Goal: Contribute content: Contribute content

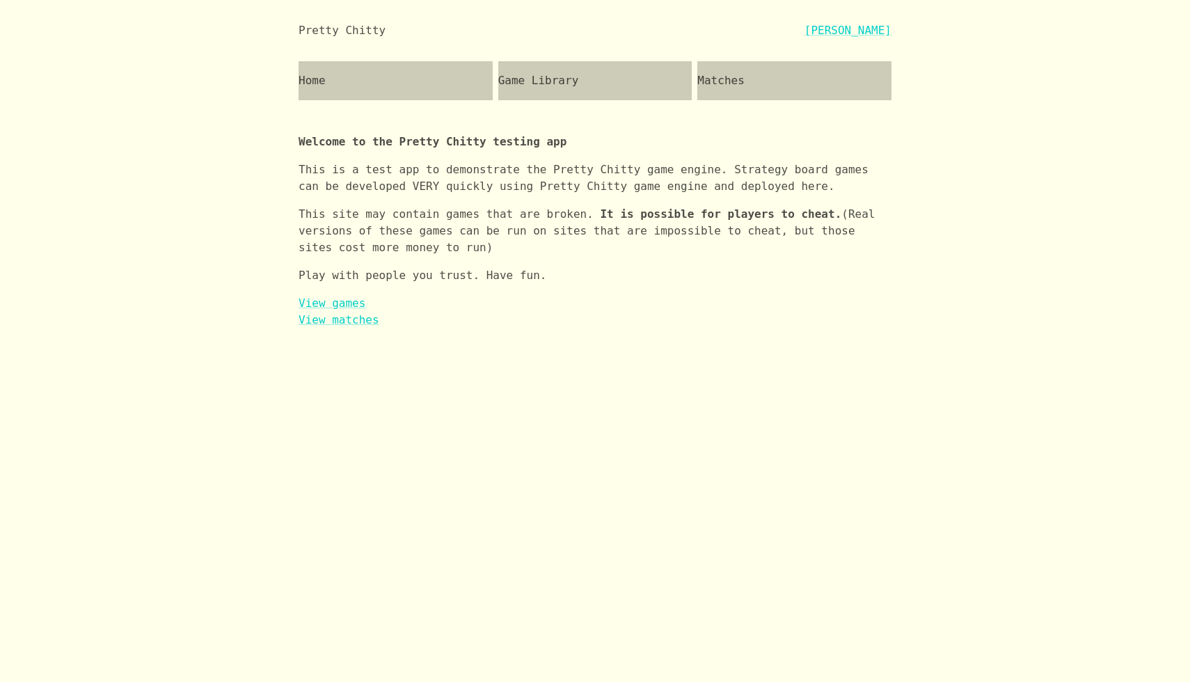
click at [608, 73] on div "Game Library" at bounding box center [595, 80] width 194 height 39
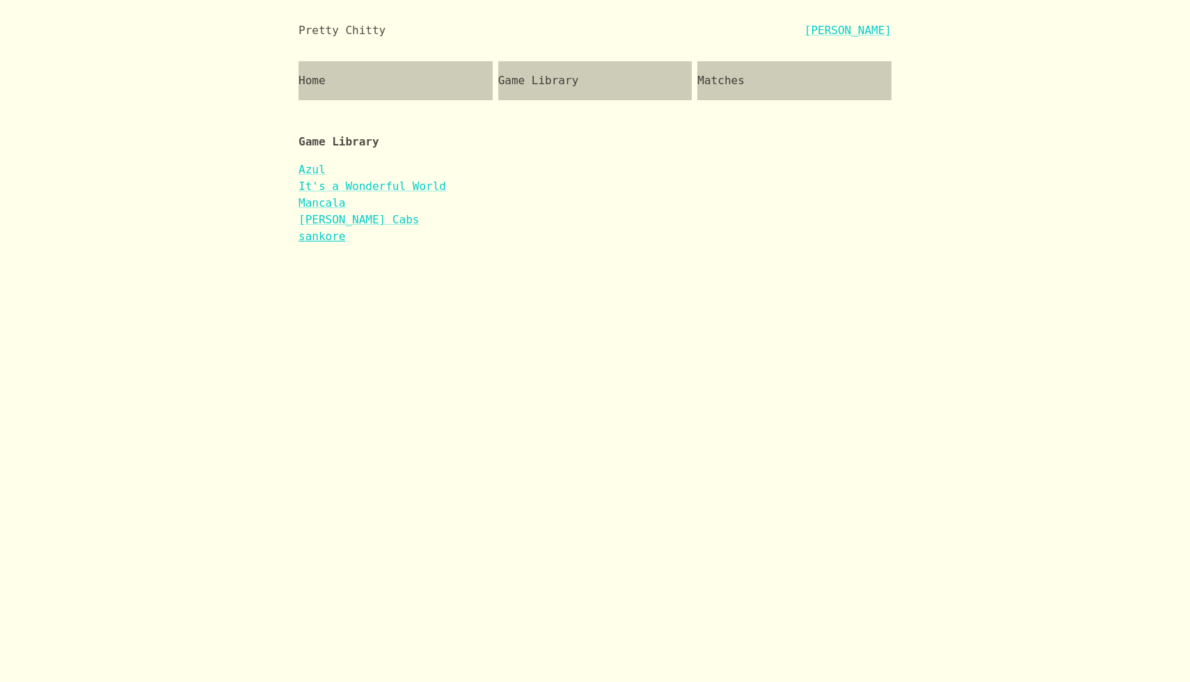
click at [332, 234] on link "sankore" at bounding box center [321, 236] width 47 height 13
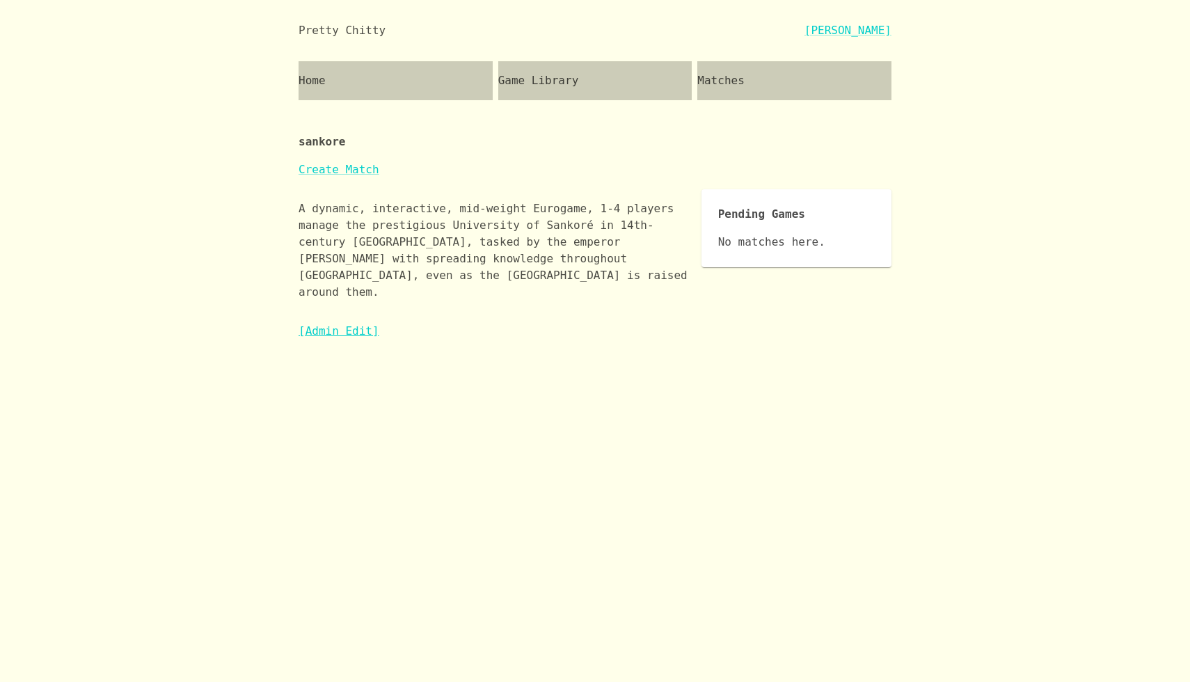
click at [335, 324] on link "[Admin Edit]" at bounding box center [338, 330] width 81 height 13
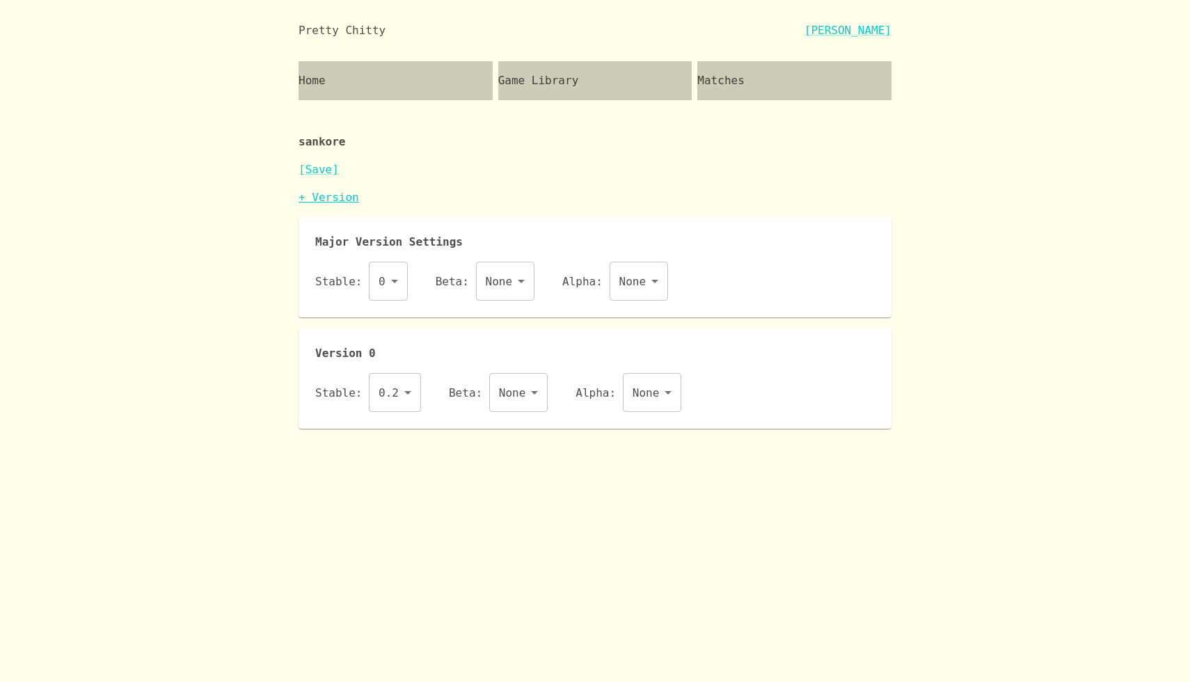
click at [327, 193] on link "+ Version" at bounding box center [328, 197] width 61 height 13
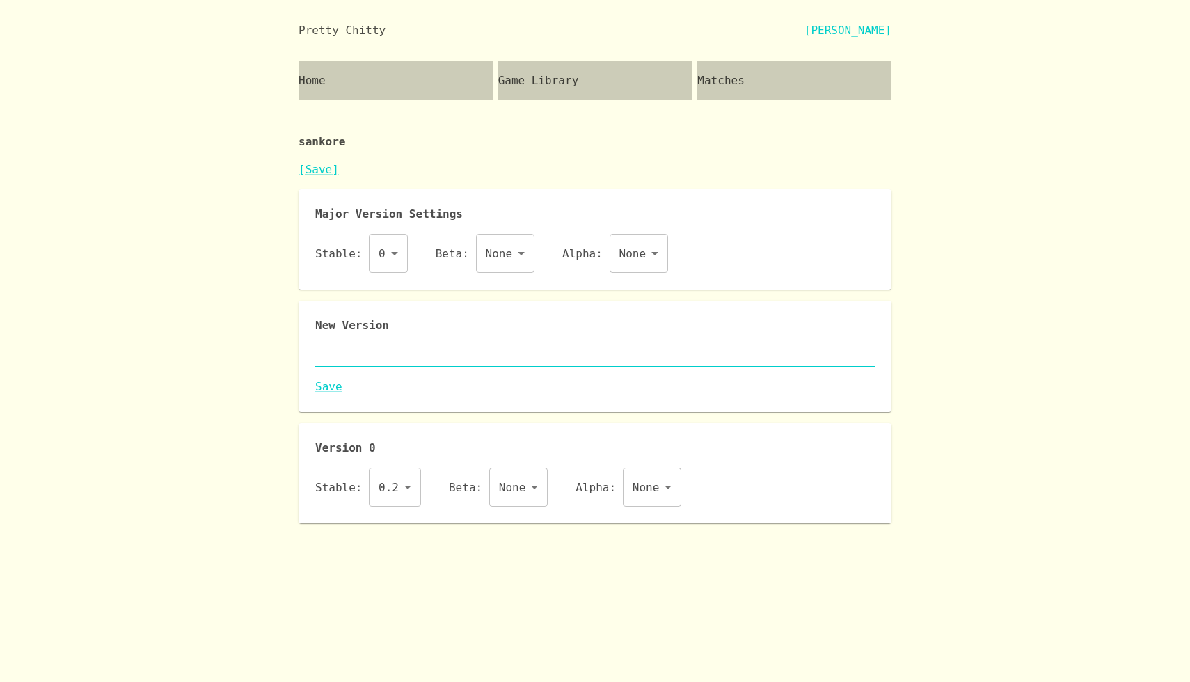
click at [390, 351] on textarea at bounding box center [594, 356] width 559 height 16
paste textarea "{ "id": "sankore", "name": "sankore", "major": 0, "description": "A dynamic, in…"
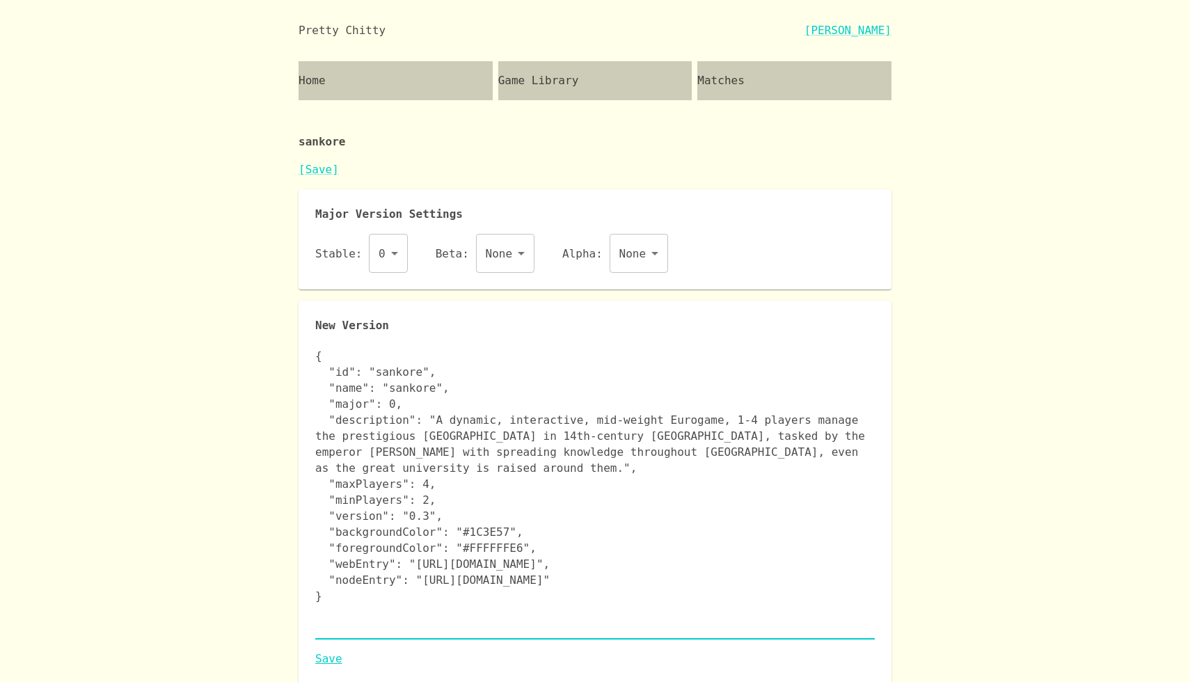
type textarea "{ "id": "sankore", "name": "sankore", "major": 0, "description": "A dynamic, in…"
click at [322, 656] on link "Save" at bounding box center [594, 659] width 559 height 17
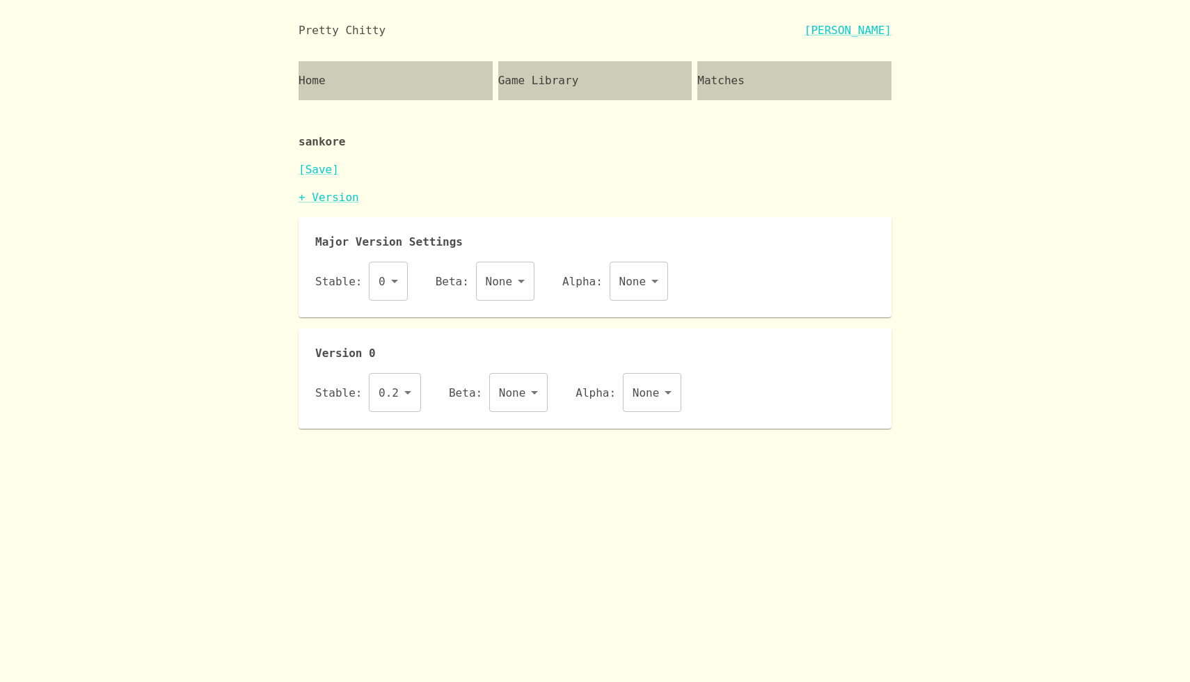
click at [417, 372] on div "Version 0 Stable: 0.2 0.2 ​ Beta: None <none> ​ Alpha: None <none> ​" at bounding box center [594, 378] width 559 height 67
click at [416, 387] on body "Pretty Chitty [PERSON_NAME] Home Game Library Matches sankore [Save] + Version …" at bounding box center [595, 214] width 1190 height 429
click at [394, 446] on li "0.3" at bounding box center [395, 454] width 52 height 25
type input "0.3"
click at [314, 170] on link "[Save]" at bounding box center [318, 169] width 40 height 13
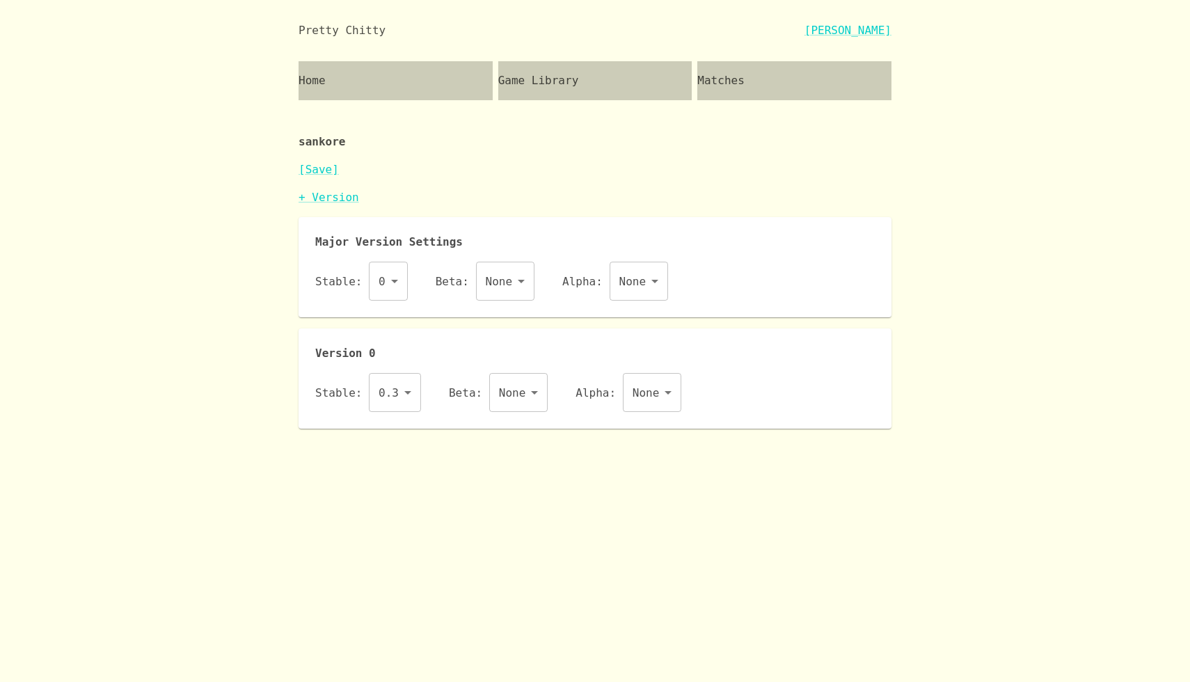
click at [318, 187] on div "[Save]" at bounding box center [594, 175] width 593 height 28
click at [318, 195] on link "+ Version" at bounding box center [328, 197] width 61 height 13
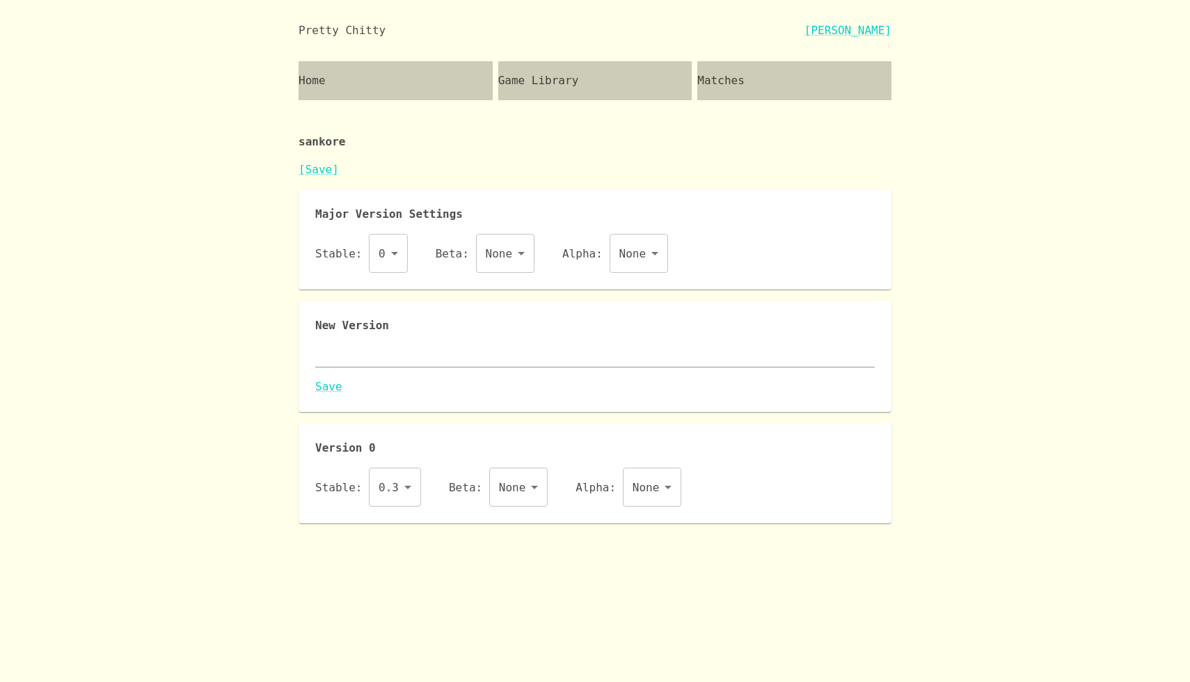
click at [376, 363] on textarea at bounding box center [594, 356] width 559 height 16
paste textarea "{ "id": "sankore", "name": "sankore", "major": 0, "description": "A dynamic, in…"
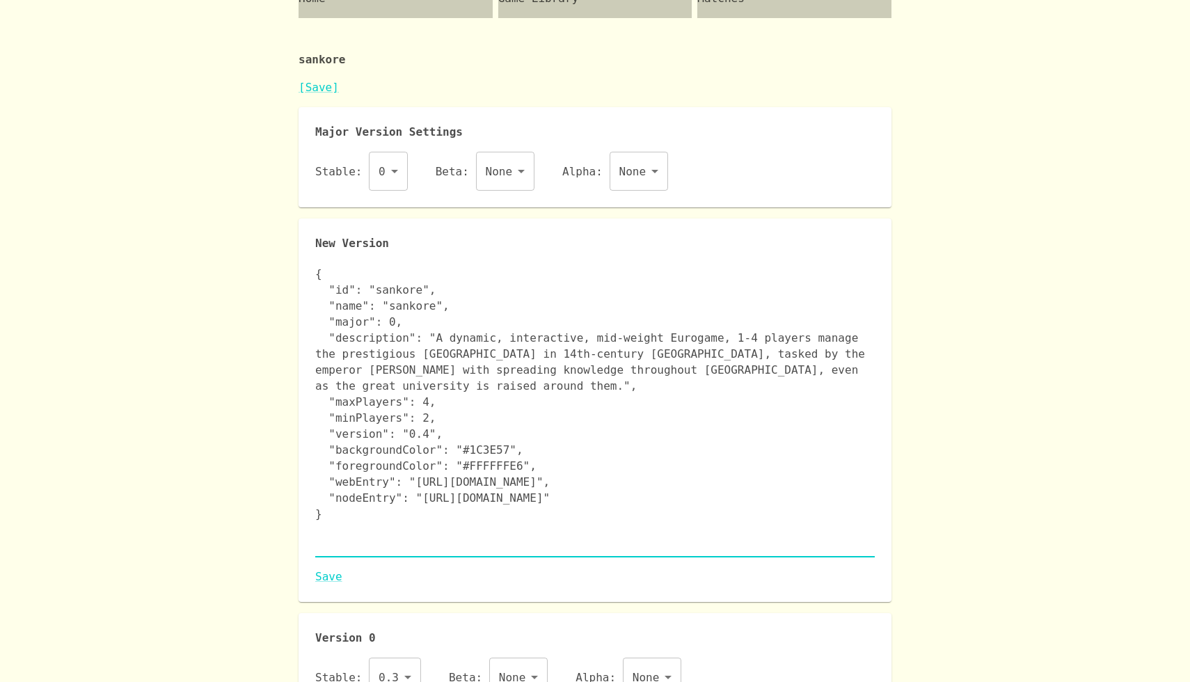
scroll to position [125, 0]
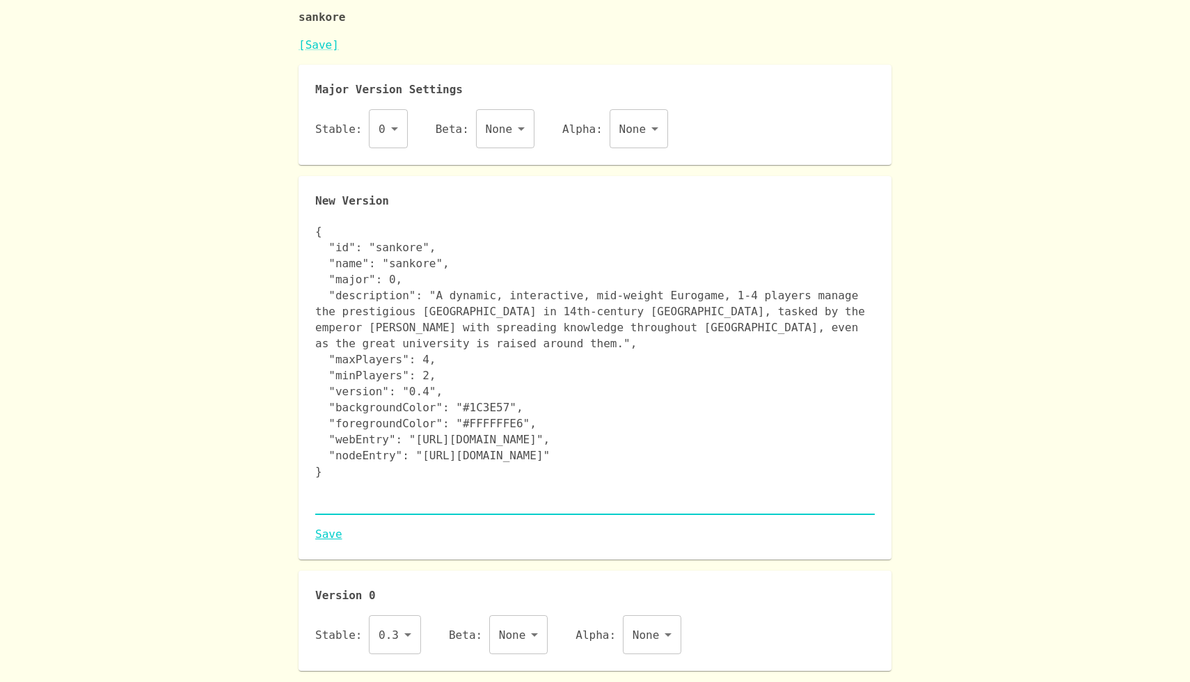
type textarea "{ "id": "sankore", "name": "sankore", "major": 0, "description": "A dynamic, in…"
click at [326, 532] on link "Save" at bounding box center [594, 534] width 559 height 17
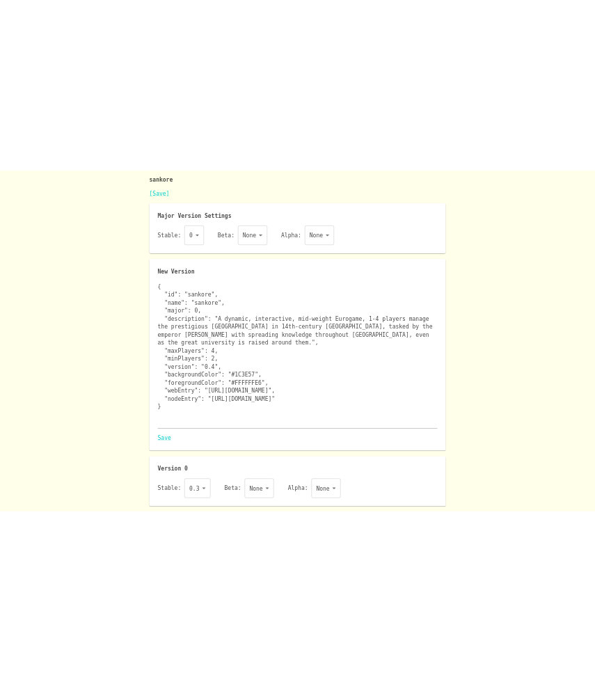
scroll to position [0, 0]
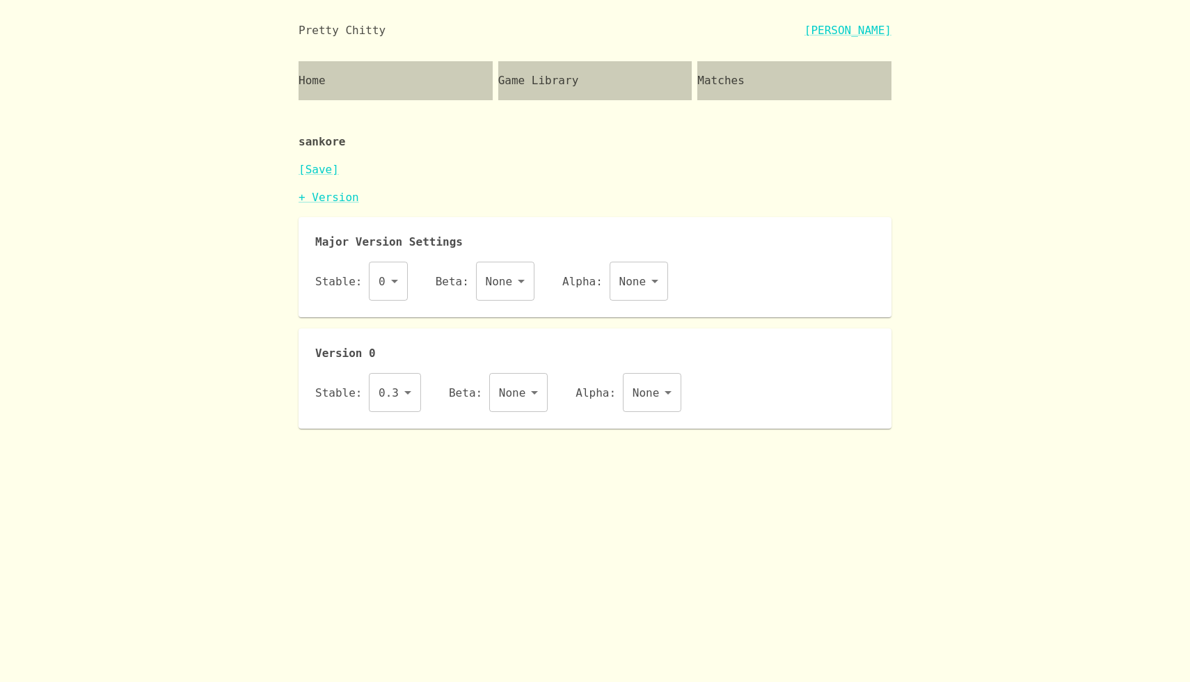
click at [394, 404] on body "Pretty Chitty [PERSON_NAME] Home Game Library Matches sankore [Save] + Version …" at bounding box center [595, 214] width 1190 height 429
click at [395, 477] on li "0.4" at bounding box center [395, 480] width 52 height 25
type input "0.4"
click at [319, 171] on link "[Save]" at bounding box center [318, 169] width 40 height 13
click at [298, 163] on link "[Save]" at bounding box center [318, 169] width 40 height 13
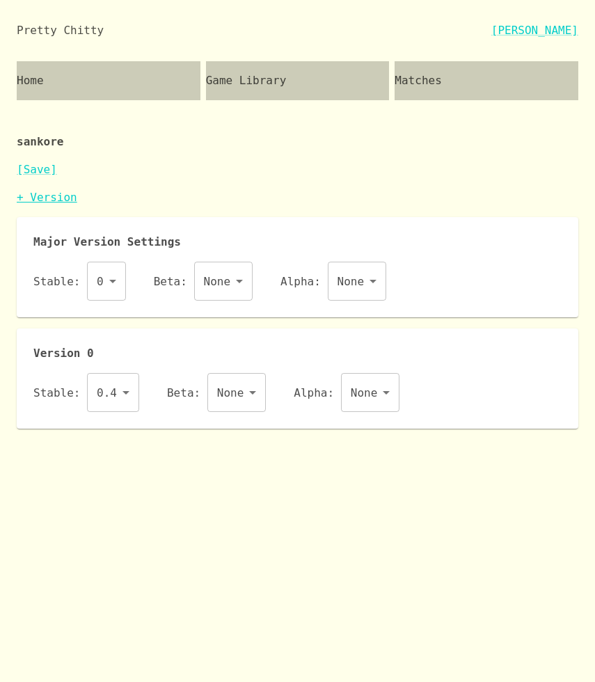
click at [63, 201] on link "+ Version" at bounding box center [47, 197] width 61 height 13
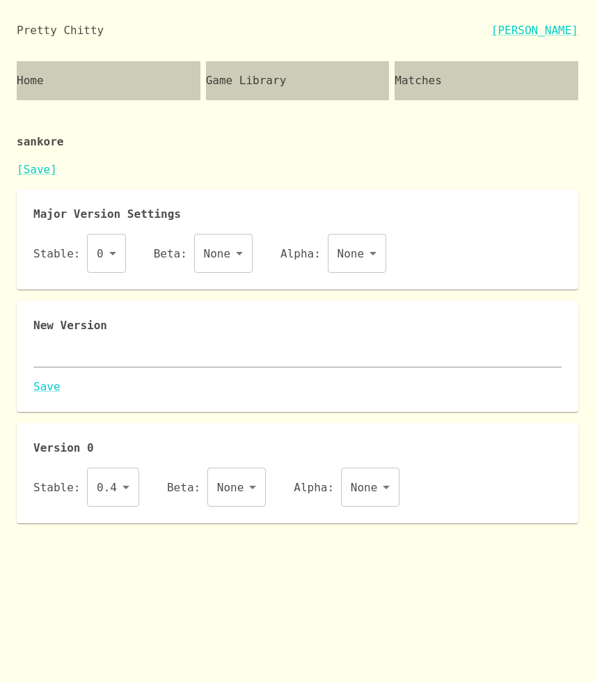
click at [80, 359] on textarea at bounding box center [297, 356] width 528 height 16
paste textarea "{ "id": "sankore", "name": "sankore", "major": 0, "description": "A dynamic, in…"
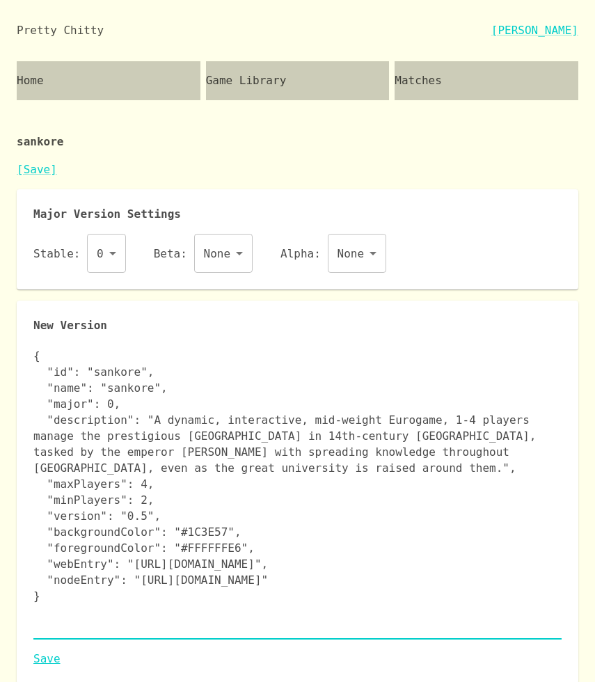
type textarea "{ "id": "sankore", "name": "sankore", "major": 0, "description": "A dynamic, in…"
click at [47, 662] on link "Save" at bounding box center [297, 659] width 528 height 17
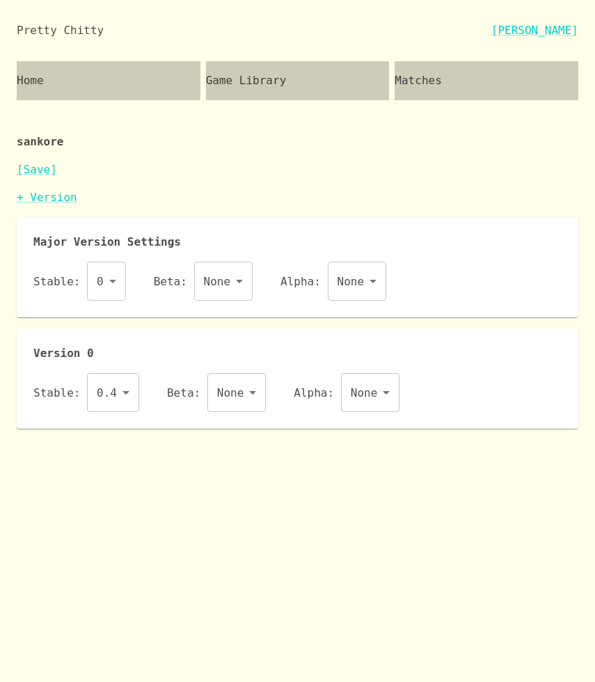
click at [131, 387] on body "Pretty Chitty [PERSON_NAME] Home Game Library Matches sankore [Save] + Version …" at bounding box center [297, 214] width 595 height 429
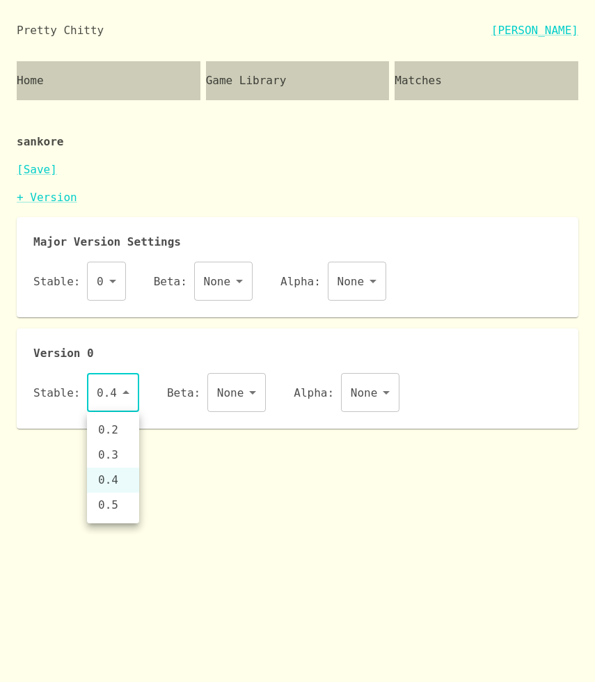
click at [118, 502] on li "0.5" at bounding box center [113, 505] width 52 height 25
type input "0.5"
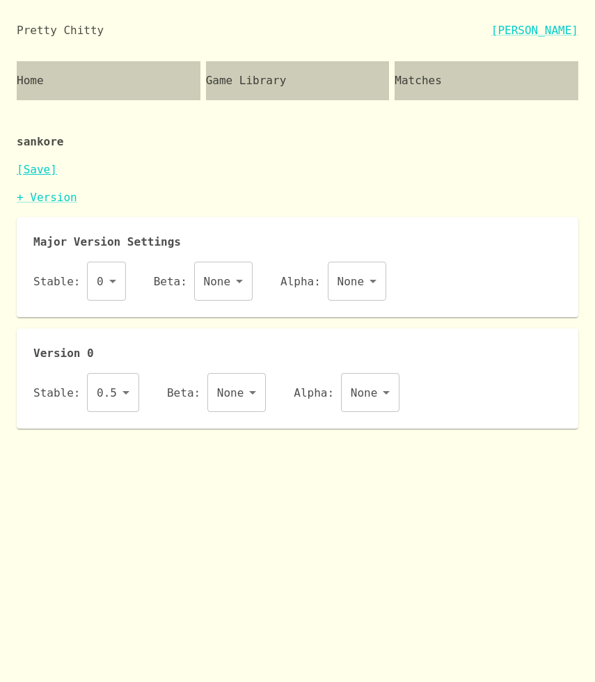
click at [36, 169] on link "[Save]" at bounding box center [37, 169] width 40 height 13
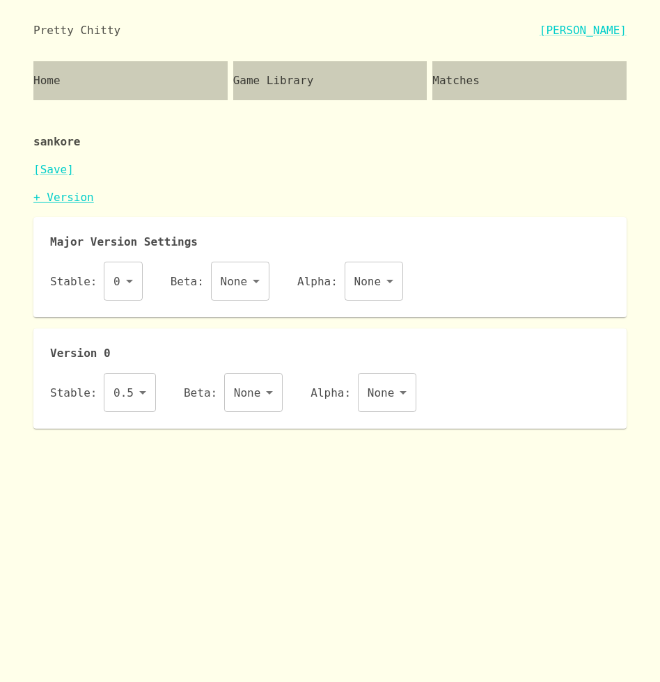
click at [54, 195] on link "+ Version" at bounding box center [63, 197] width 61 height 13
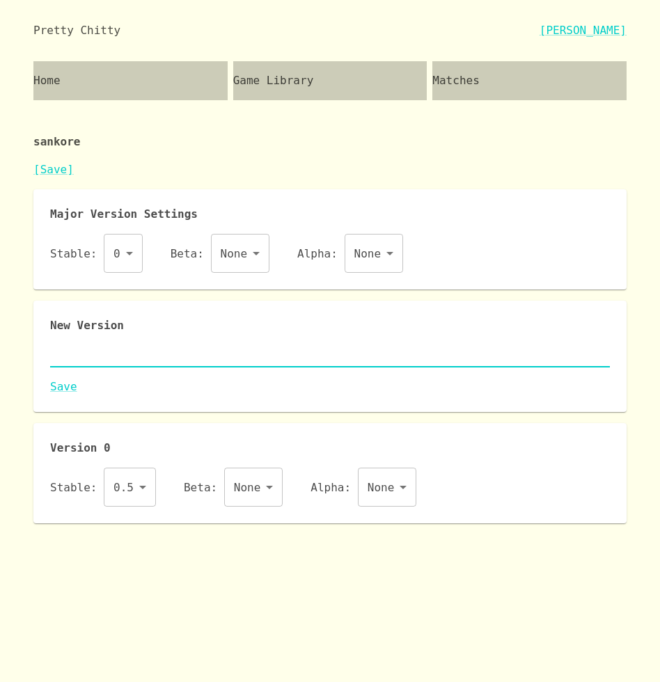
click at [109, 358] on textarea at bounding box center [329, 356] width 559 height 16
paste textarea "{ "id": "sankore", "name": "sankore", "major": 0, "description": "A dynamic, in…"
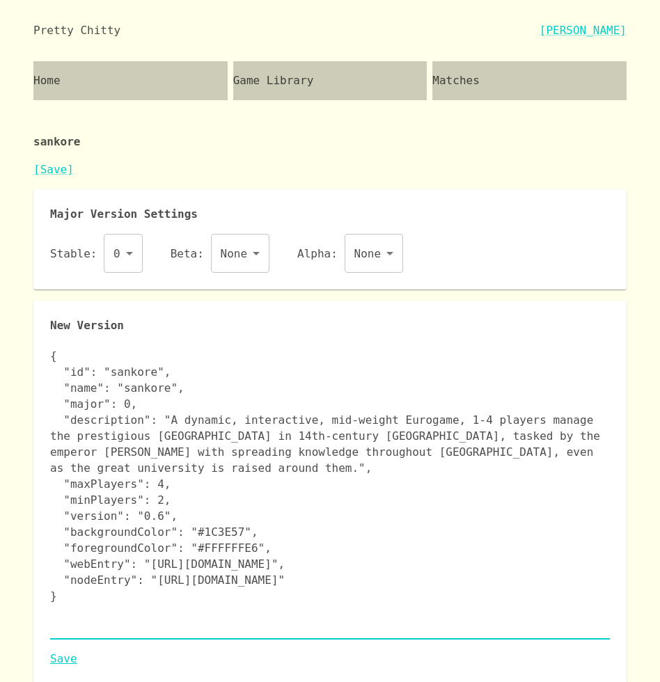
type textarea "{ "id": "sankore", "name": "sankore", "major": 0, "description": "A dynamic, in…"
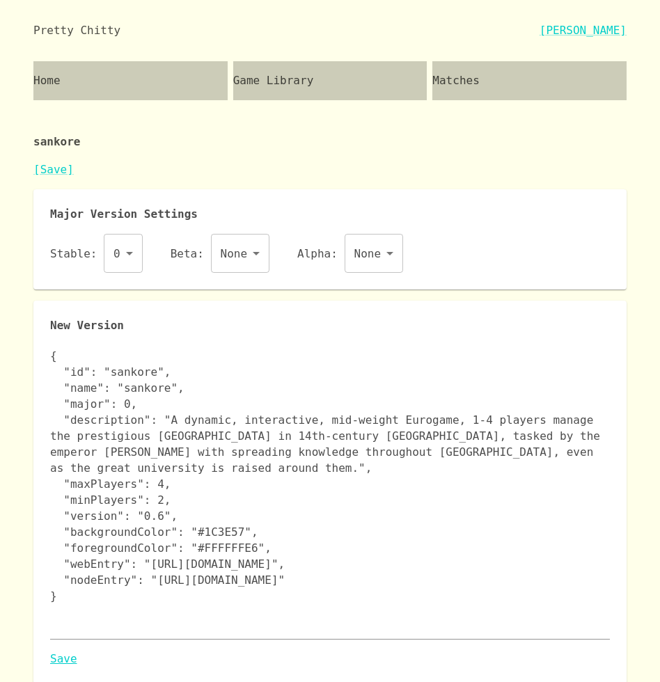
click at [62, 655] on link "Save" at bounding box center [329, 659] width 559 height 17
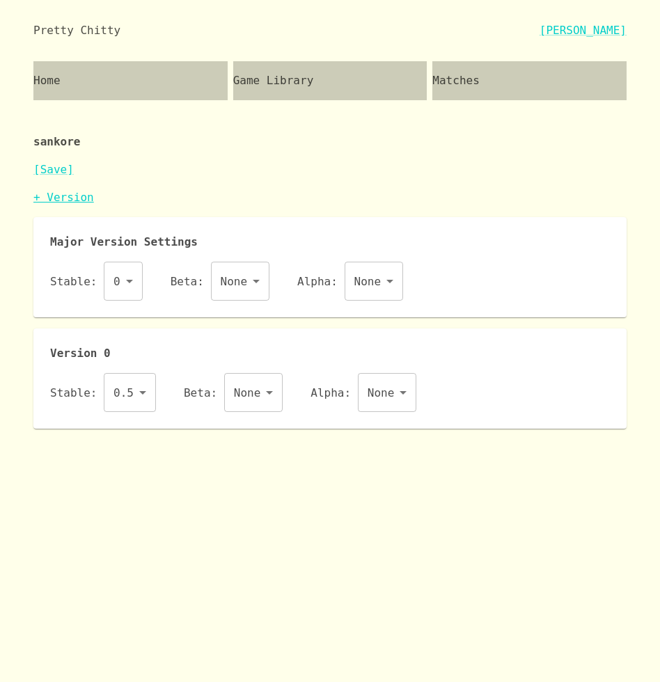
click at [67, 197] on link "+ Version" at bounding box center [63, 197] width 61 height 13
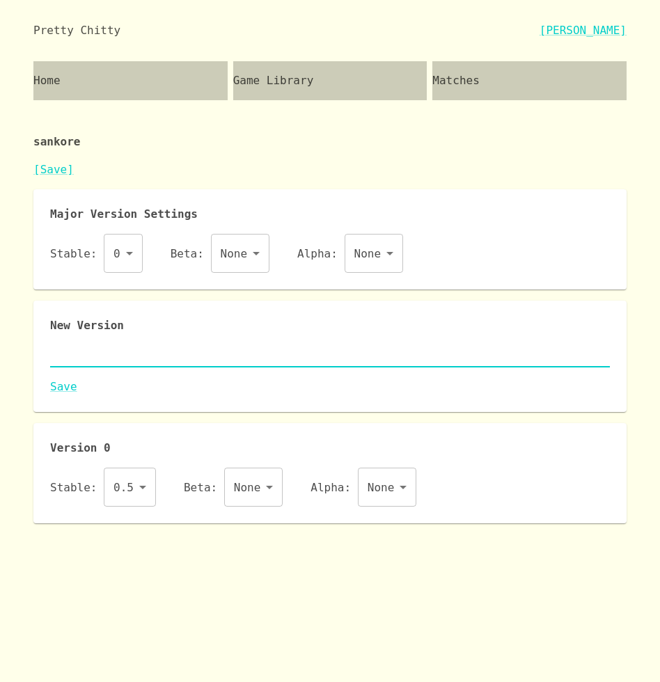
click at [102, 351] on textarea at bounding box center [329, 356] width 559 height 16
paste textarea "{ "id": "sankore", "name": "sankore", "major": 0, "description": "A dynamic, in…"
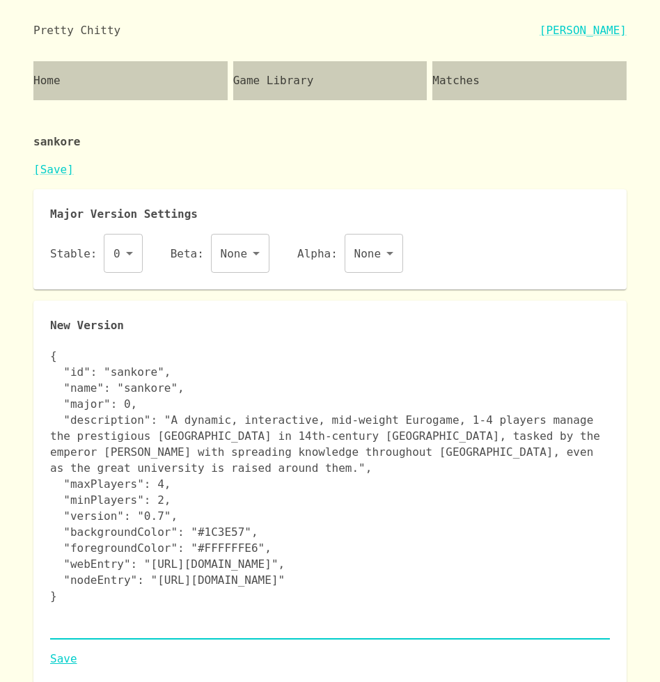
type textarea "{ "id": "sankore", "name": "sankore", "major": 0, "description": "A dynamic, in…"
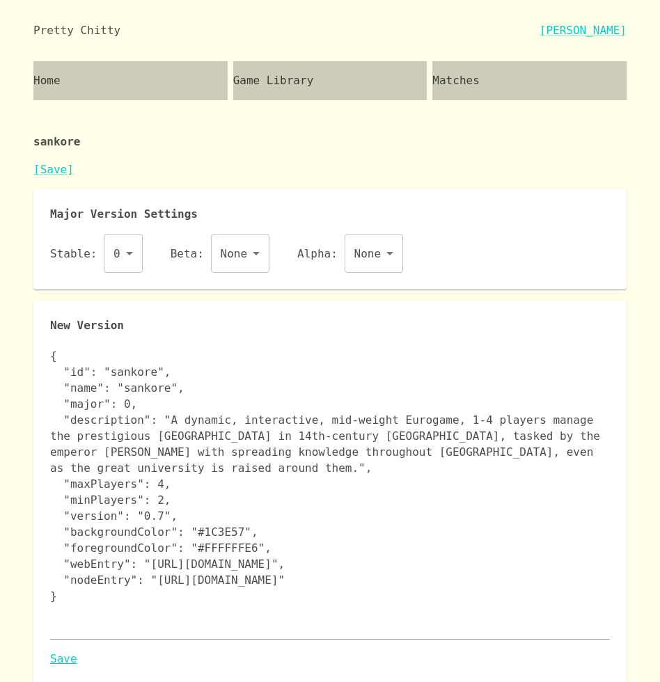
click at [66, 660] on link "Save" at bounding box center [329, 659] width 559 height 17
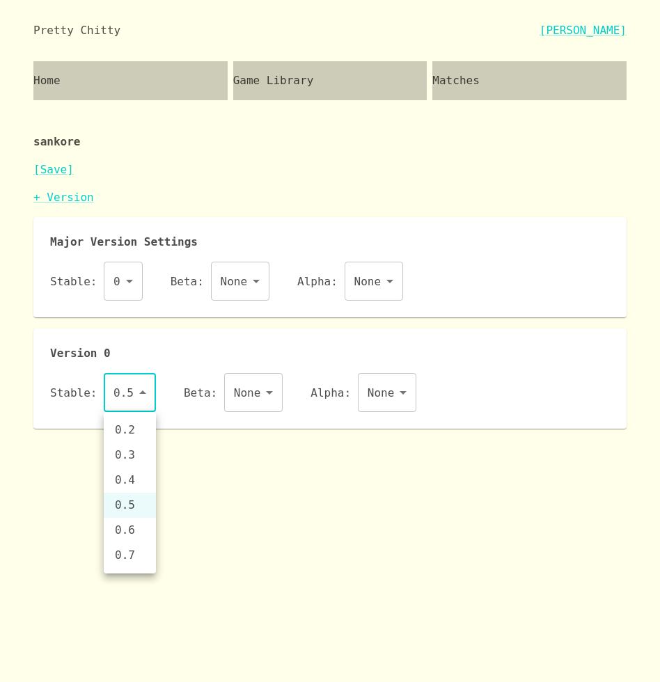
click at [130, 400] on body "Pretty Chitty [PERSON_NAME] Home Game Library Matches sankore [Save] + Version …" at bounding box center [330, 214] width 660 height 429
click at [126, 561] on li "0.7" at bounding box center [130, 555] width 52 height 25
type input "0.7"
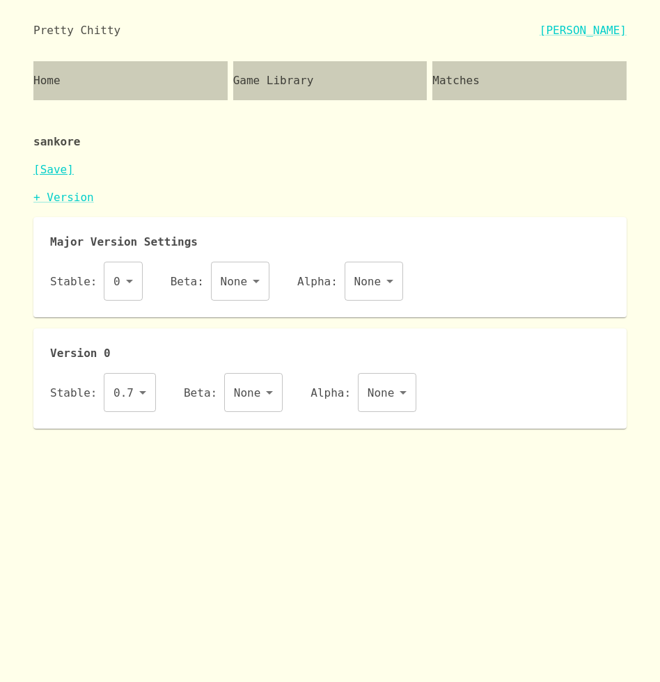
click at [56, 170] on link "[Save]" at bounding box center [53, 169] width 40 height 13
